Goal: Information Seeking & Learning: Find specific page/section

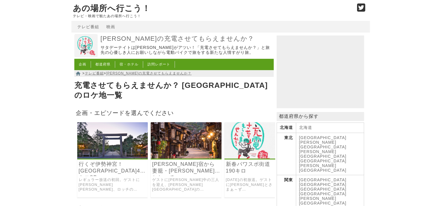
click at [120, 169] on h3 "行くぞ伊勢神宮！[GEOGRAPHIC_DATA]470キロSP" at bounding box center [112, 168] width 71 height 15
click at [120, 178] on link "レギュラー放送の初回。ゲストに[PERSON_NAME][PERSON_NAME]、ロッチの[PERSON_NAME]、[PERSON_NAME]、を迎え、横…" at bounding box center [113, 185] width 68 height 15
